Goal: Task Accomplishment & Management: Complete application form

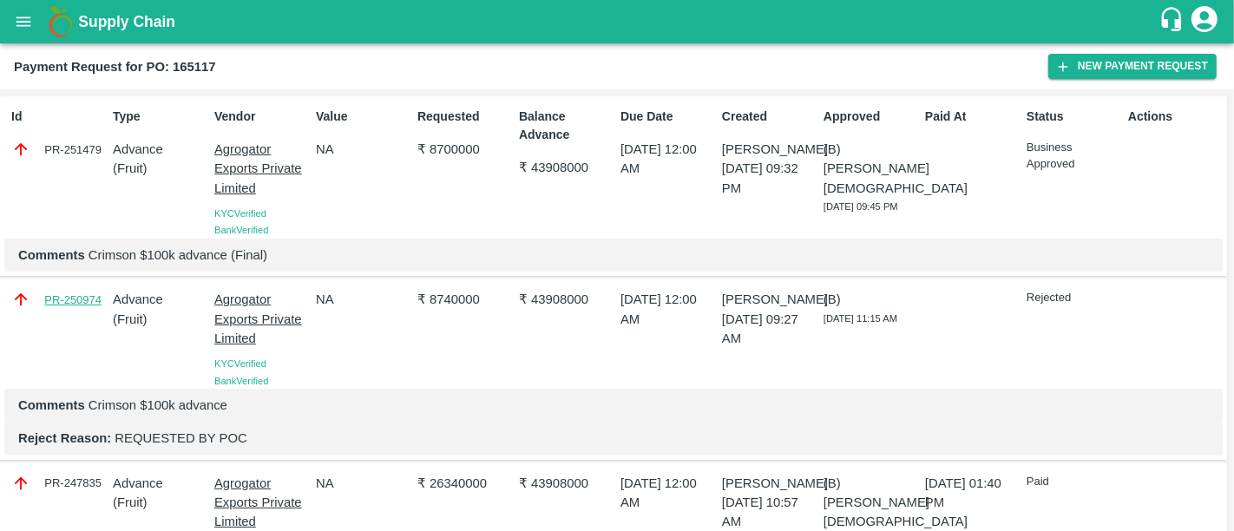
click at [58, 297] on link "PR-250974" at bounding box center [72, 300] width 57 height 17
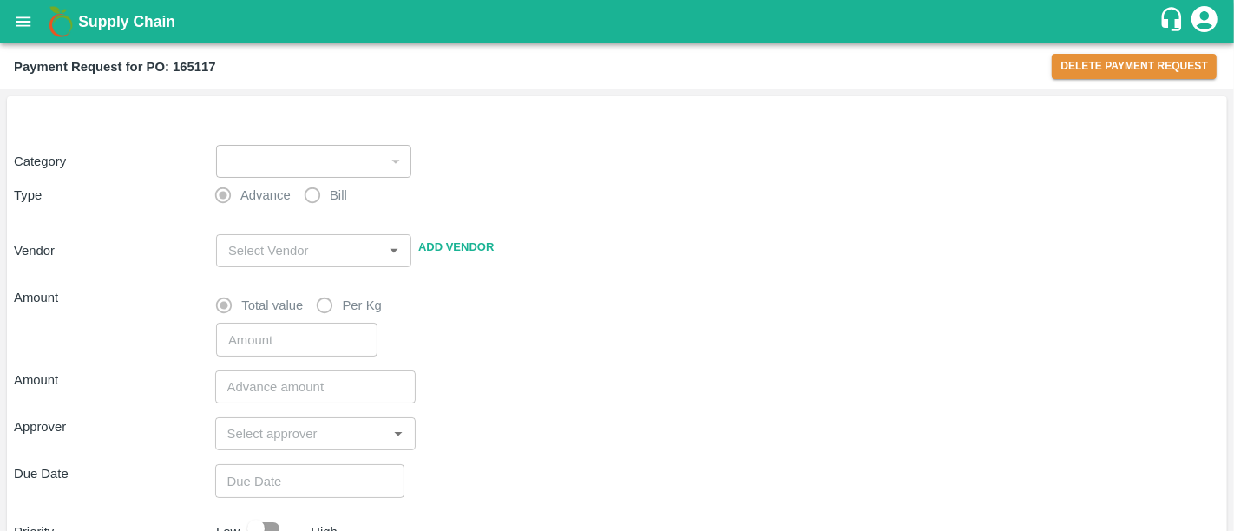
type input "1"
type input "Agrogator Exports Private Limited - 9767015000(Supplier)"
type input "8740000"
checkbox input "true"
type textarea "Crimson $100k advance"
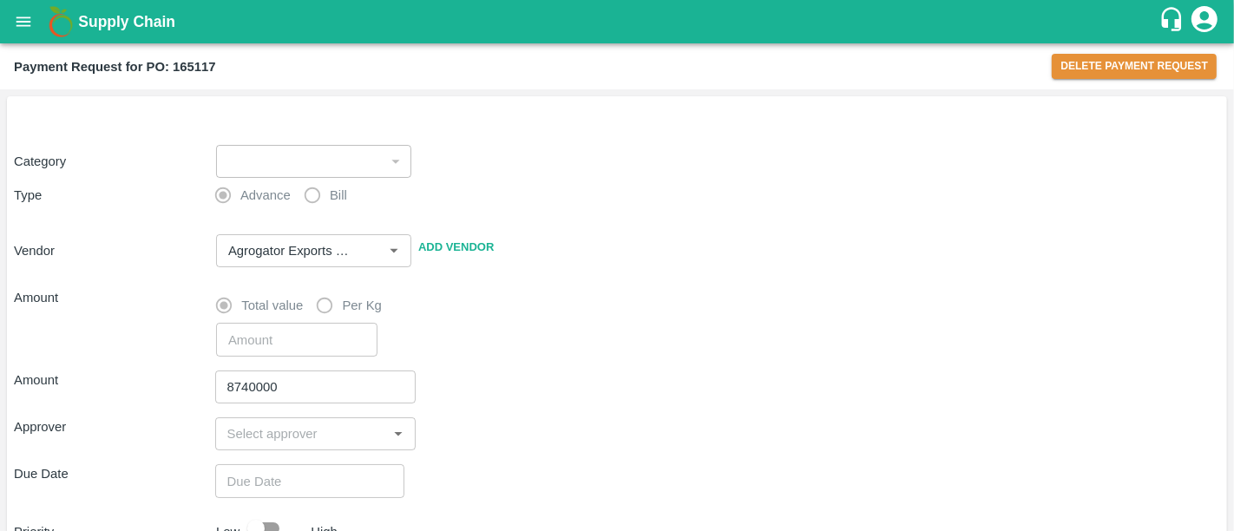
type input "[DATE] 12:00 AM"
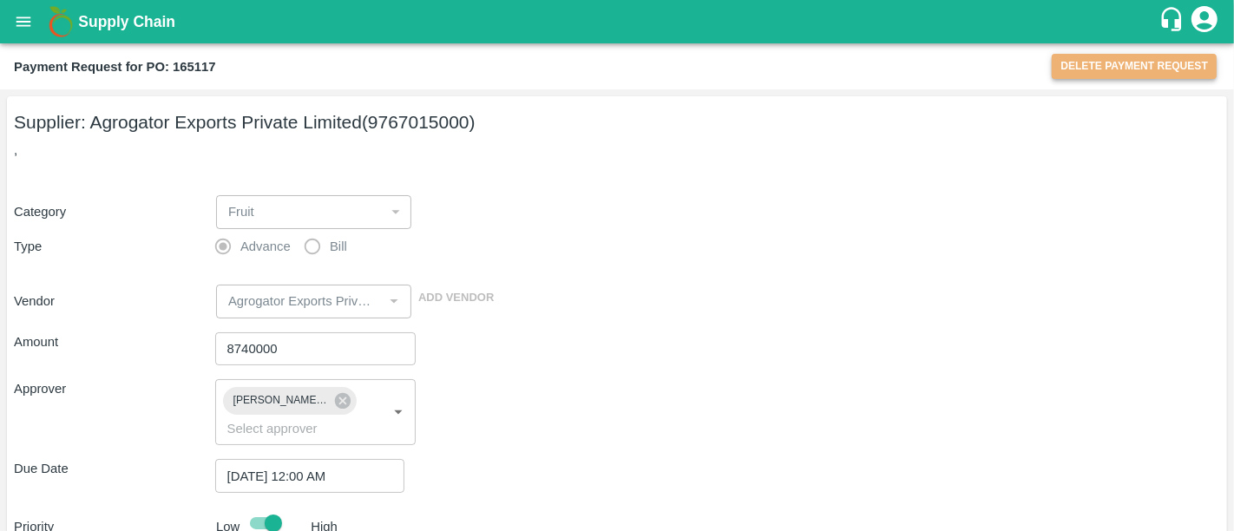
click at [1107, 73] on button "Delete Payment Request" at bounding box center [1134, 66] width 165 height 25
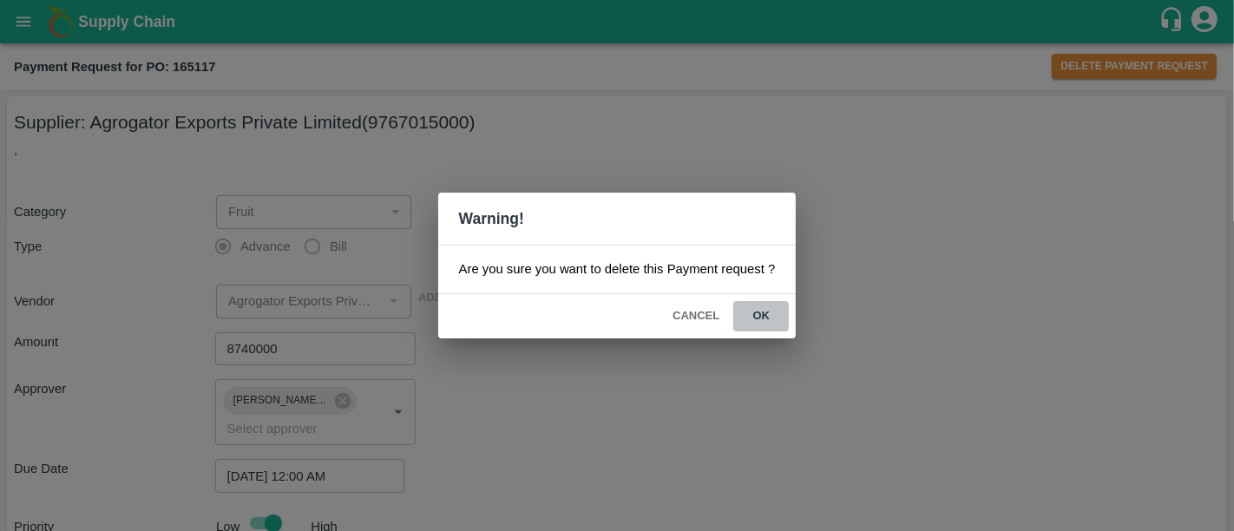
click at [774, 305] on button "ok" at bounding box center [761, 316] width 56 height 30
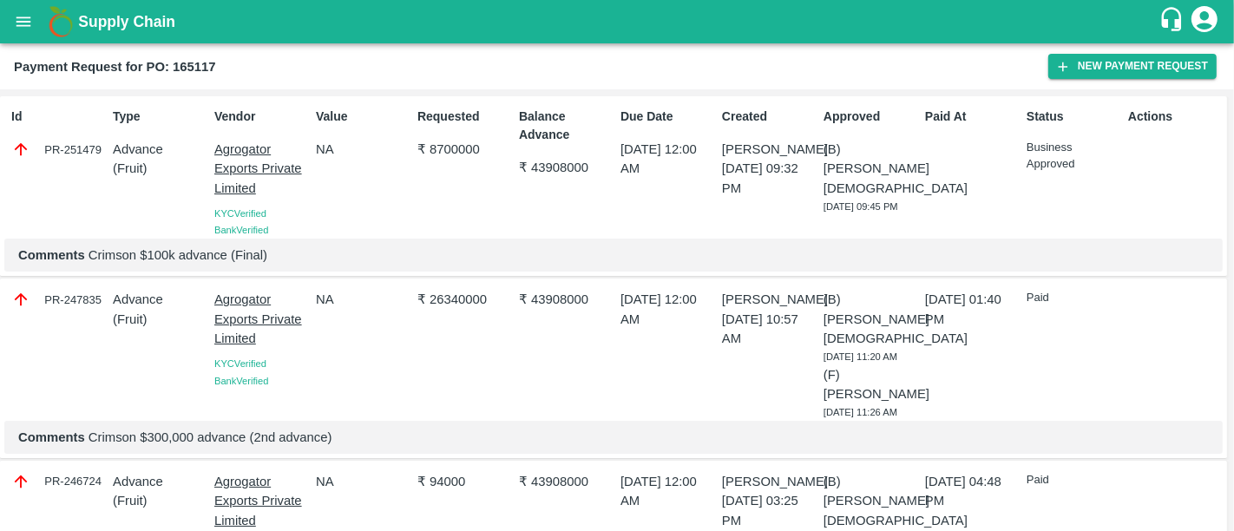
click at [469, 145] on p "₹ 8700000" at bounding box center [464, 149] width 95 height 19
copy p "₹ 8700000"
click at [505, 185] on div "Requested ₹ 8700000" at bounding box center [461, 170] width 102 height 138
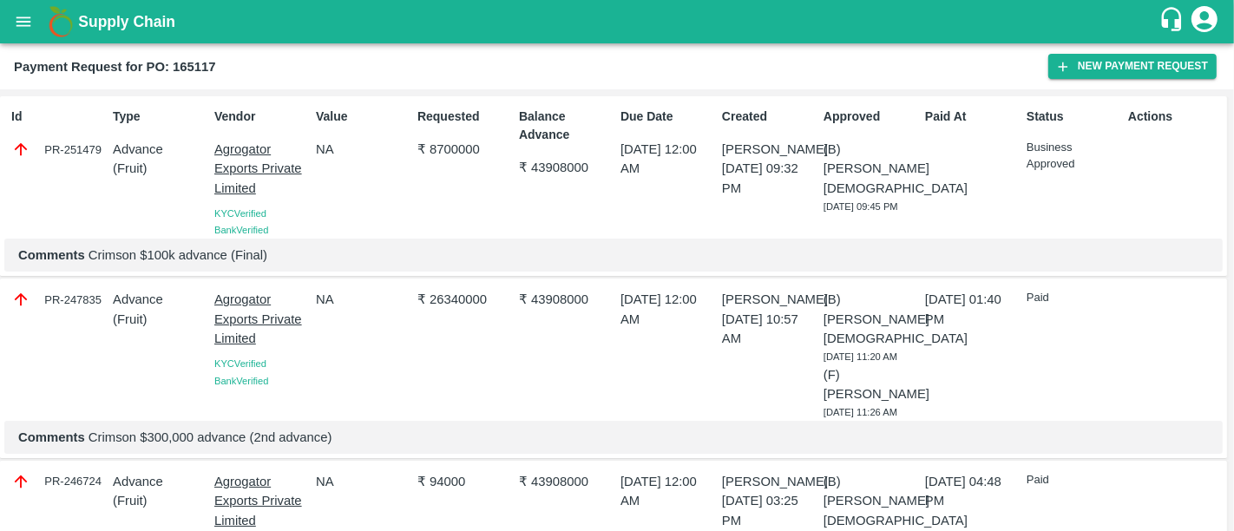
click at [451, 149] on p "₹ 8700000" at bounding box center [464, 149] width 95 height 19
copy p "8700000"
click at [74, 150] on div "PR-251479" at bounding box center [58, 149] width 95 height 19
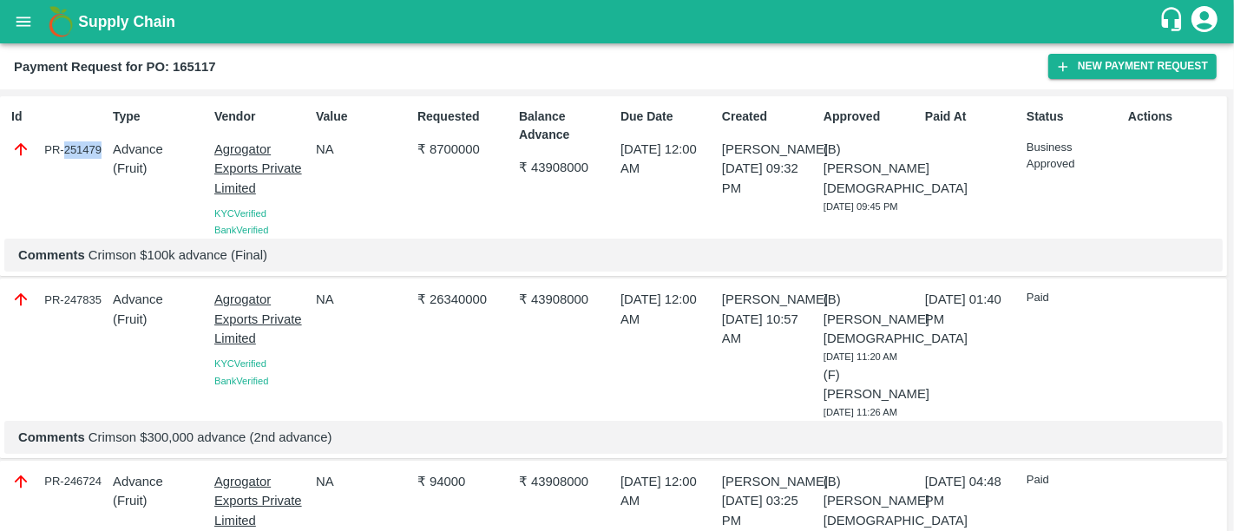
click at [74, 150] on div "PR-251479" at bounding box center [58, 149] width 95 height 19
copy div "PR-251479"
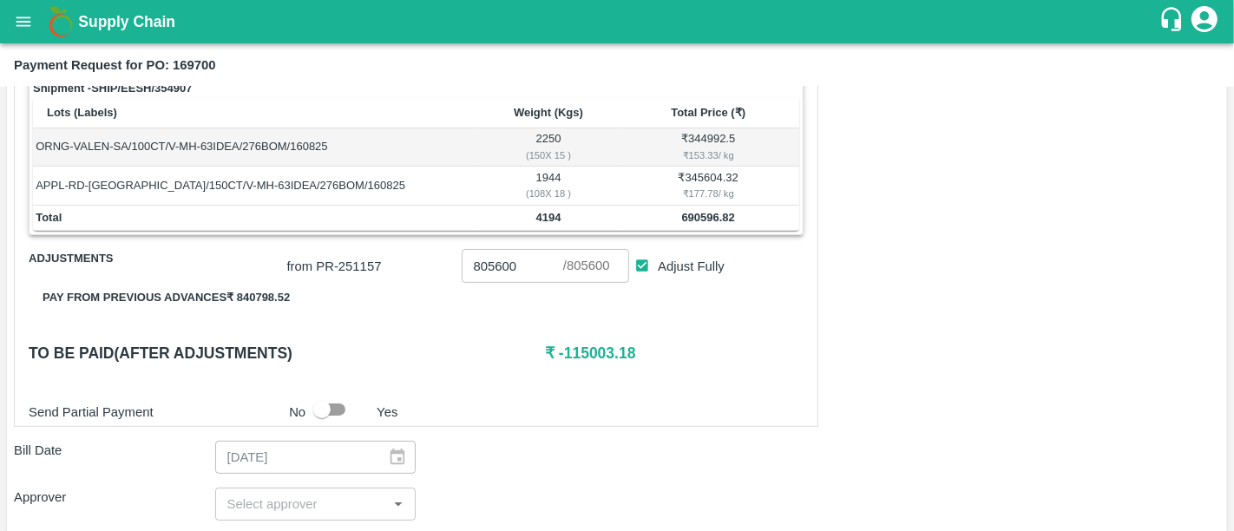
scroll to position [279, 0]
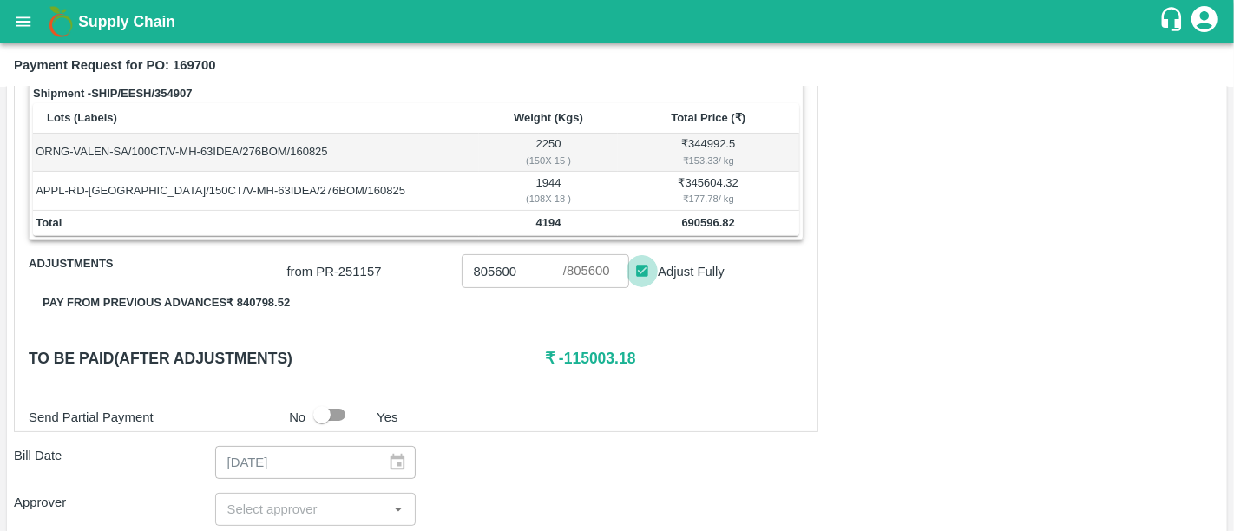
click at [644, 273] on input "Adjust Fully" at bounding box center [643, 271] width 32 height 32
checkbox input "false"
click at [684, 221] on b "690596.82" at bounding box center [708, 222] width 53 height 13
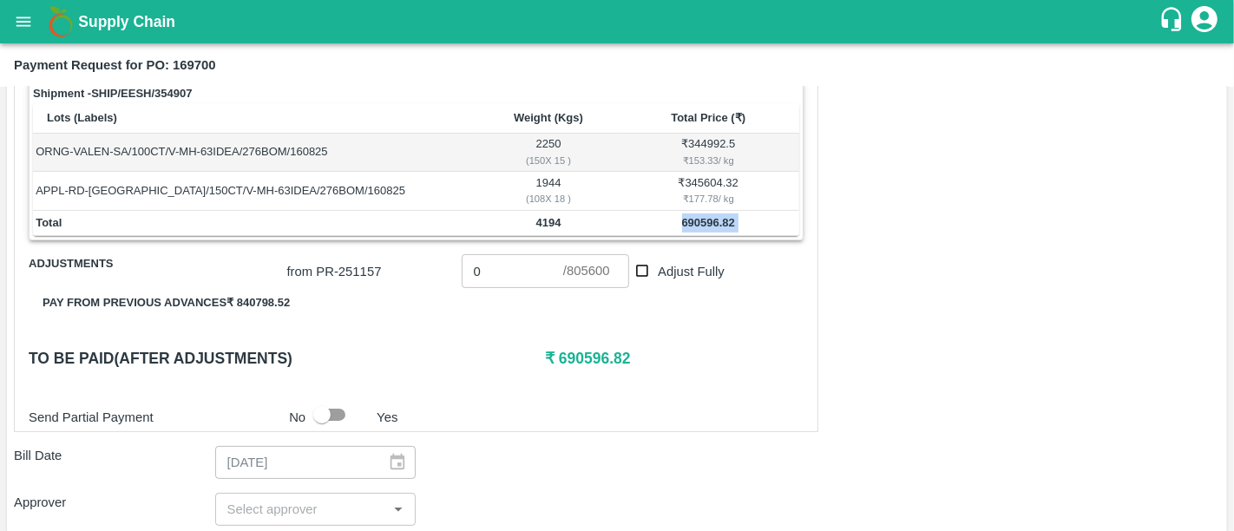
copy b "690596.82"
drag, startPoint x: 490, startPoint y: 281, endPoint x: 459, endPoint y: 279, distance: 31.3
click at [462, 279] on input "0" at bounding box center [513, 270] width 102 height 33
paste input "690596.82"
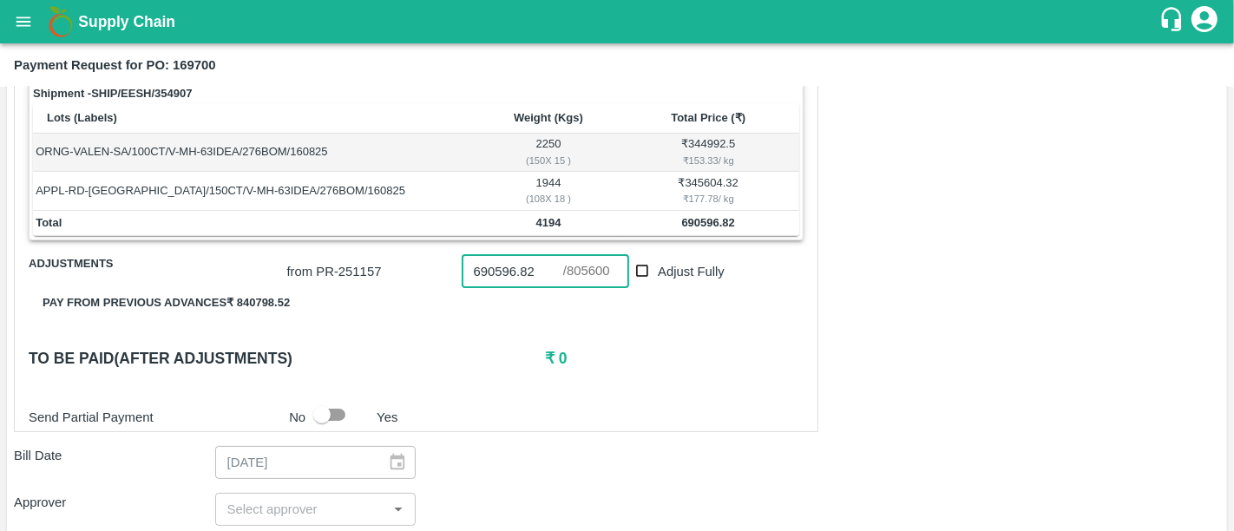
type input "690596.82"
click at [456, 346] on h6 "To be paid(After adjustments)" at bounding box center [287, 358] width 516 height 24
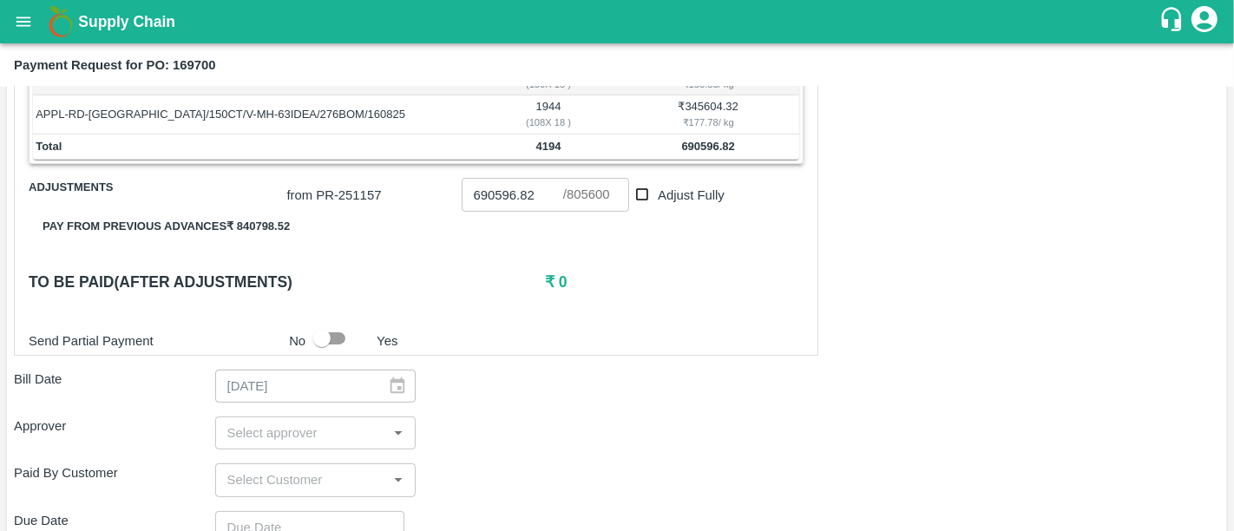
scroll to position [360, 0]
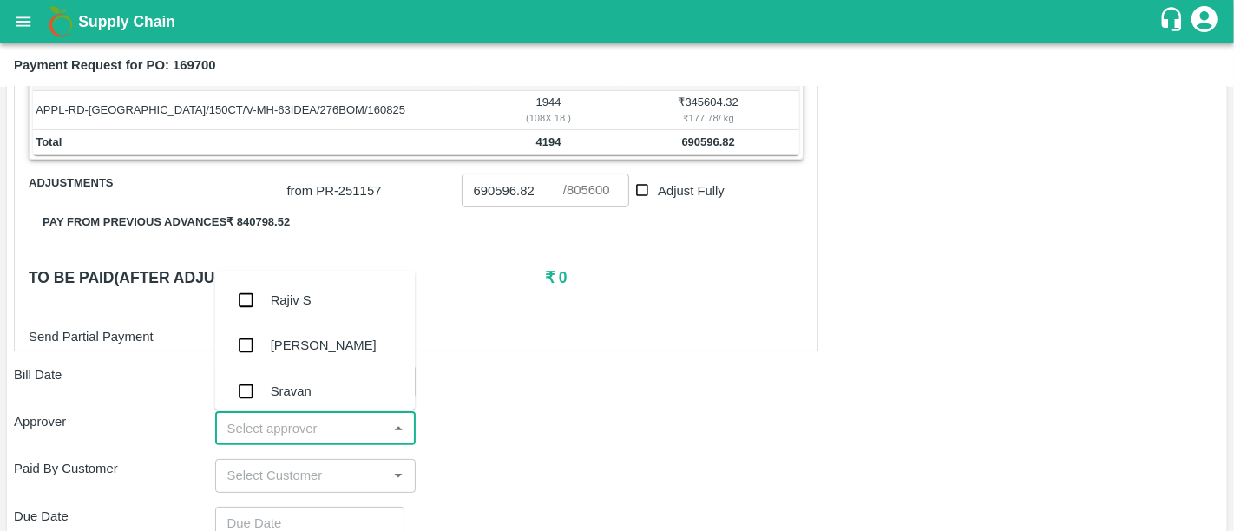
click at [335, 427] on input "input" at bounding box center [301, 428] width 162 height 23
type input "nee"
click at [343, 392] on div "[PERSON_NAME][DEMOGRAPHIC_DATA]" at bounding box center [314, 393] width 200 height 49
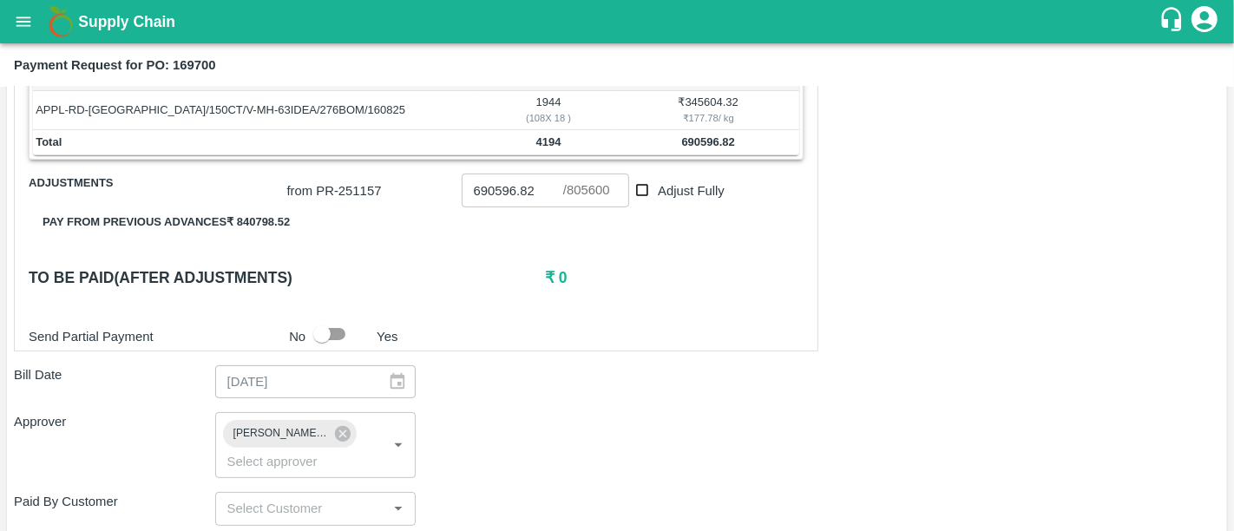
click at [804, 432] on div "Approver Neeti Jain ​" at bounding box center [617, 445] width 1206 height 66
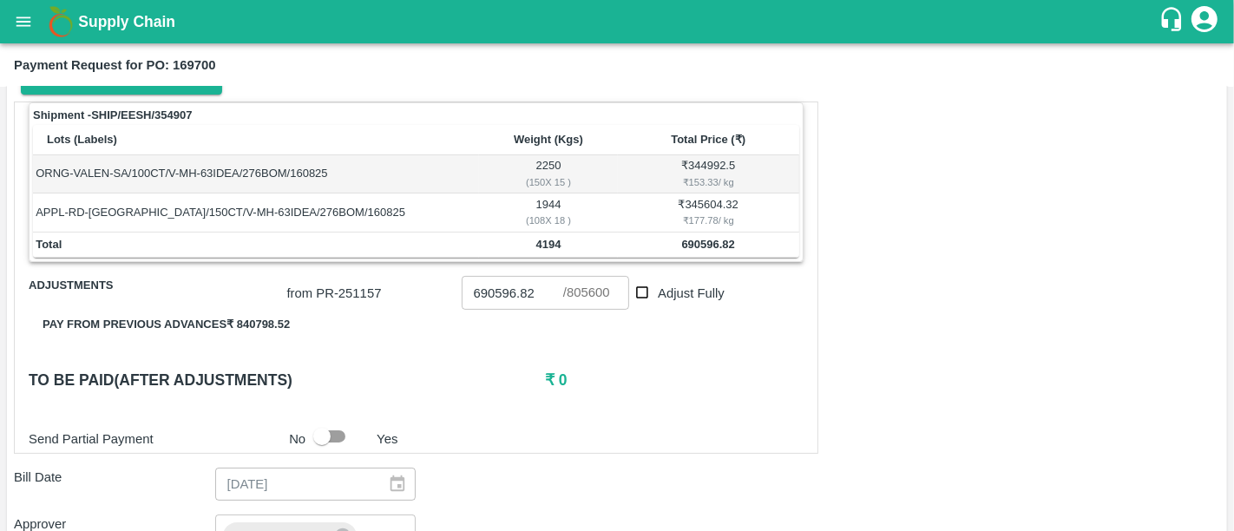
scroll to position [0, 0]
